Goal: Navigation & Orientation: Find specific page/section

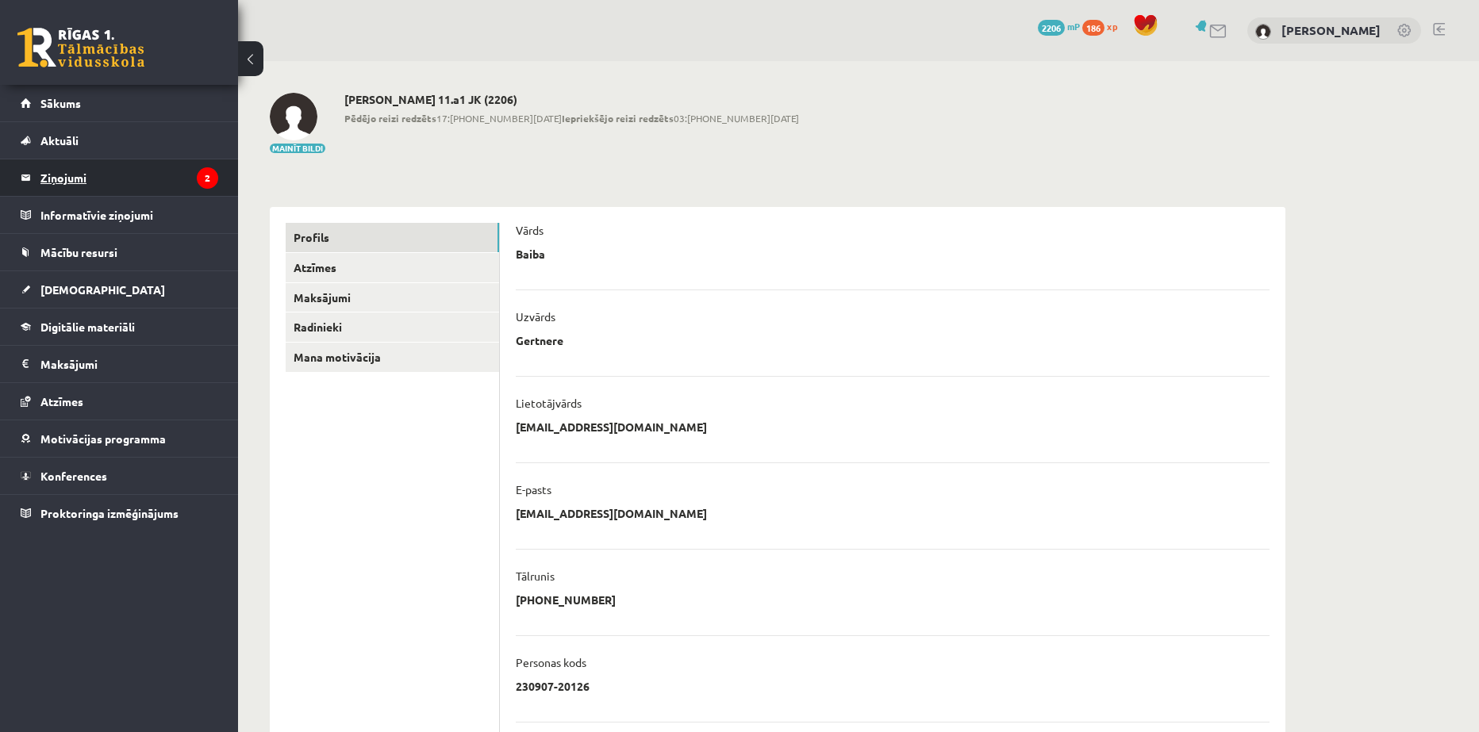
click at [42, 174] on legend "Ziņojumi 2" at bounding box center [129, 177] width 178 height 37
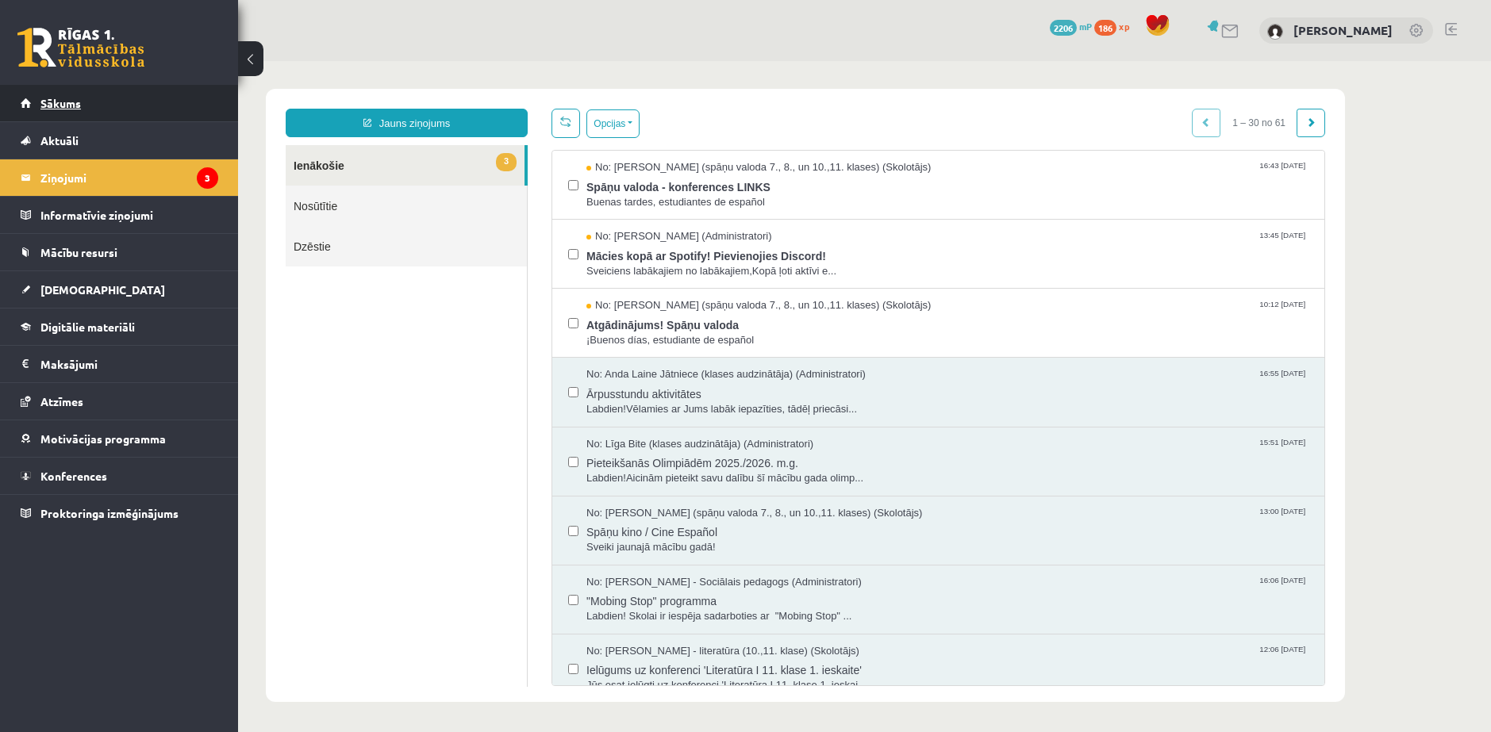
click at [62, 97] on span "Sākums" at bounding box center [60, 103] width 40 height 14
